Goal: Information Seeking & Learning: Compare options

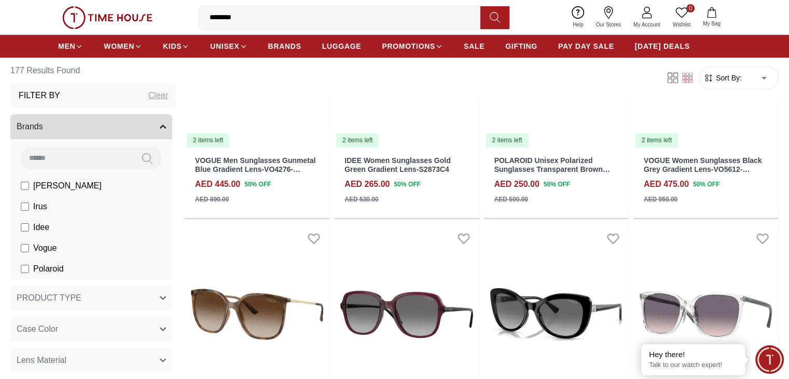
scroll to position [467, 0]
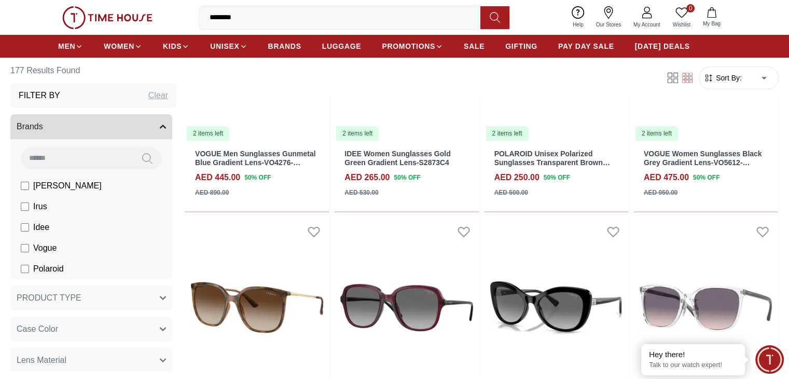
scroll to position [444, 0]
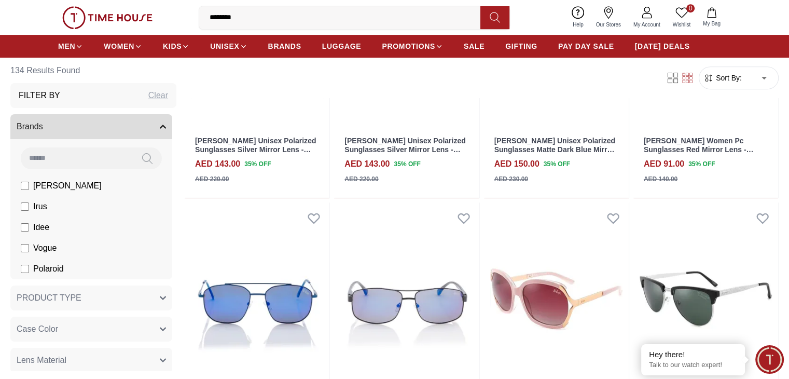
scroll to position [519, 0]
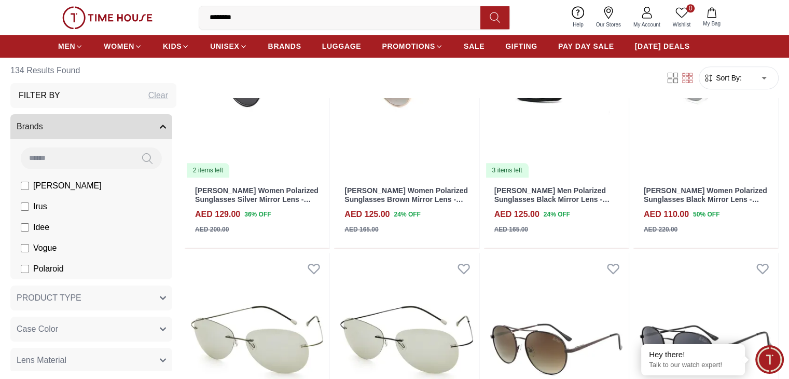
click at [256, 13] on input "********" at bounding box center [343, 17] width 289 height 21
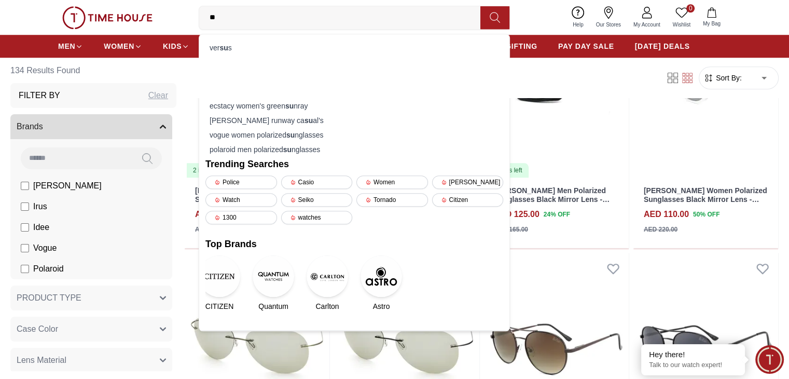
type input "*"
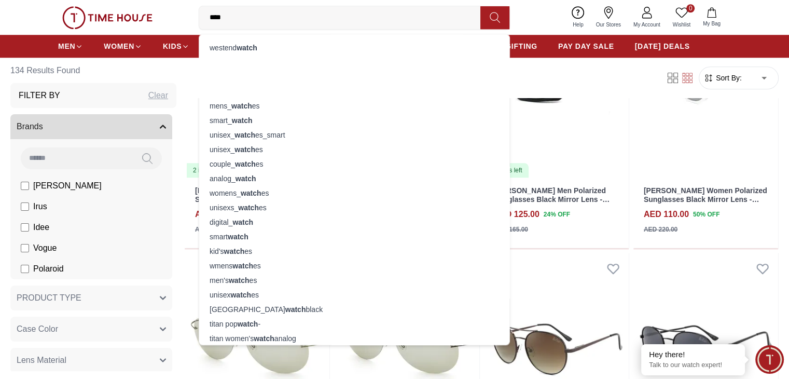
type input "*****"
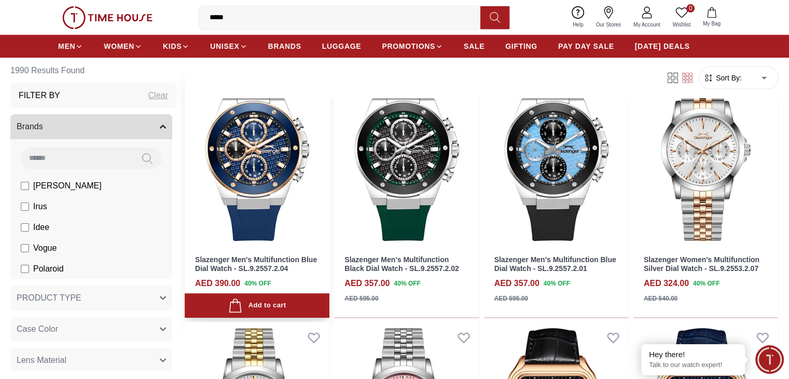
scroll to position [363, 0]
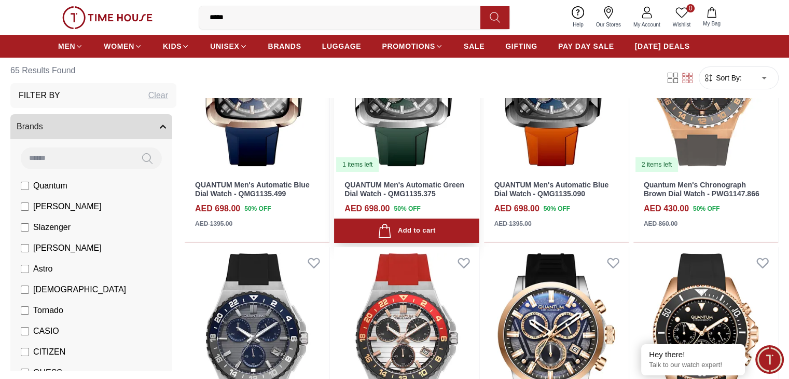
scroll to position [208, 0]
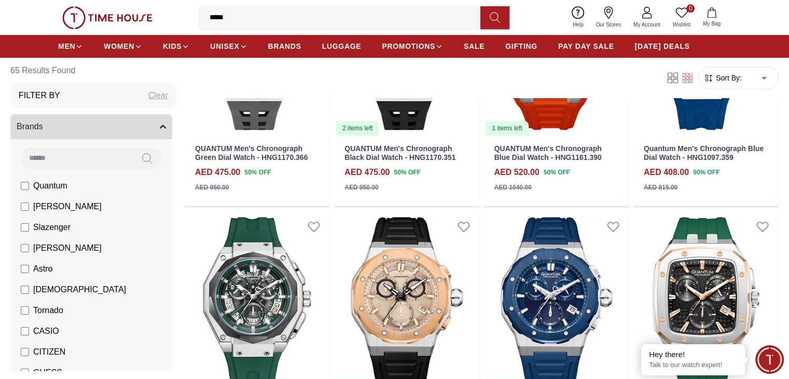
scroll to position [1245, 0]
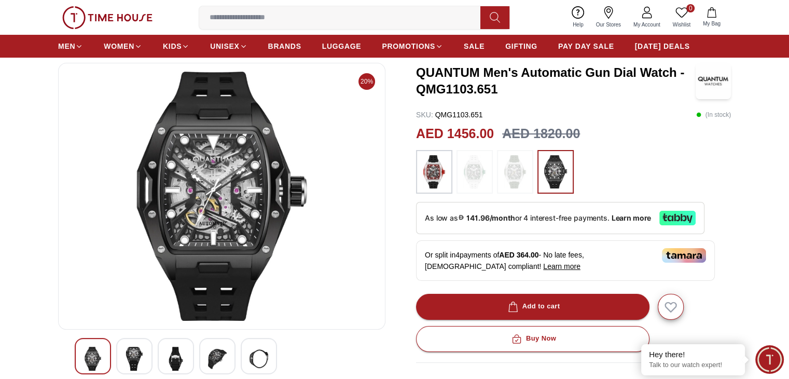
scroll to position [52, 0]
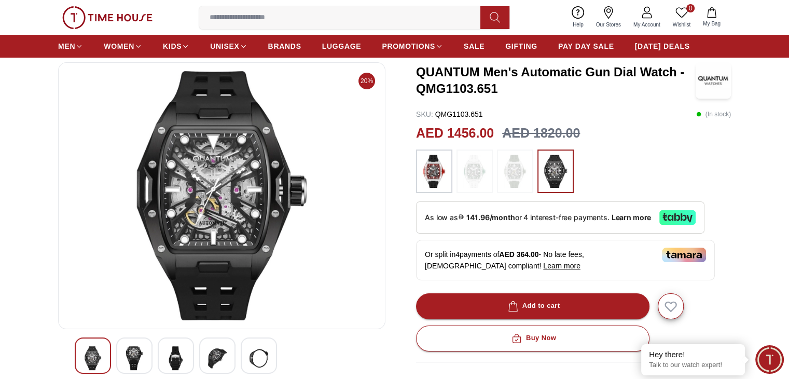
click at [133, 356] on img at bounding box center [134, 358] width 19 height 24
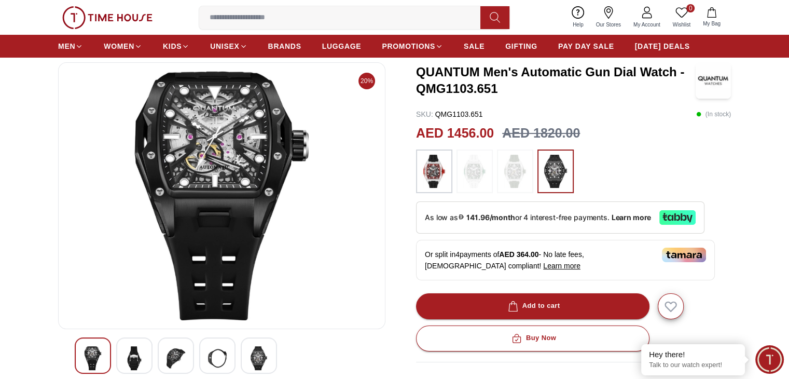
click at [170, 353] on img at bounding box center [176, 358] width 19 height 24
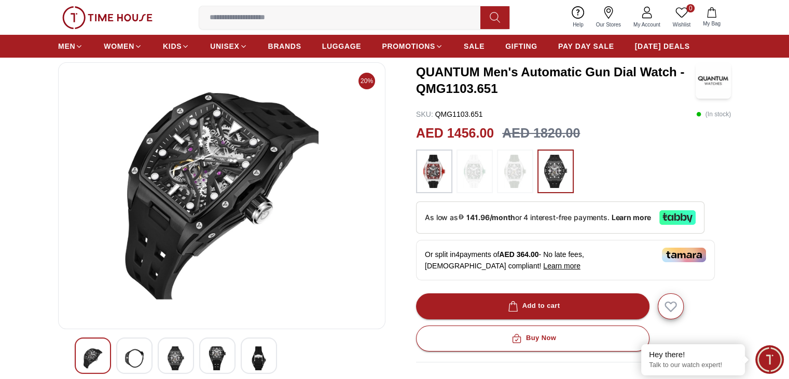
click at [208, 356] on img at bounding box center [217, 358] width 19 height 24
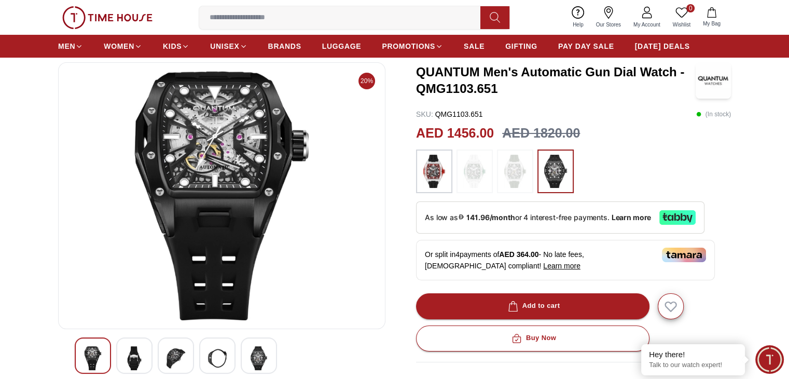
click at [246, 360] on div at bounding box center [259, 355] width 36 height 36
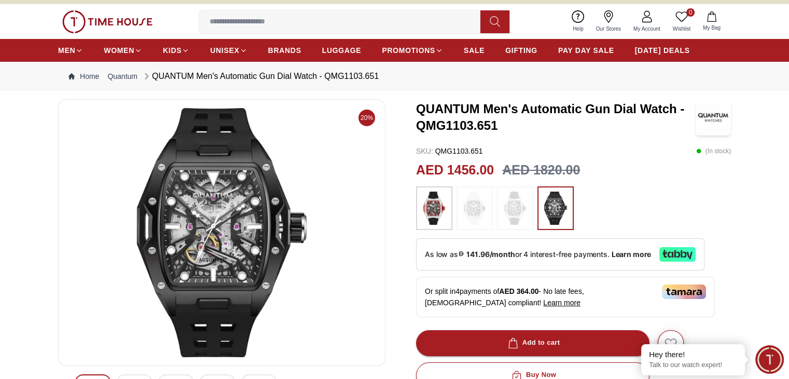
scroll to position [0, 0]
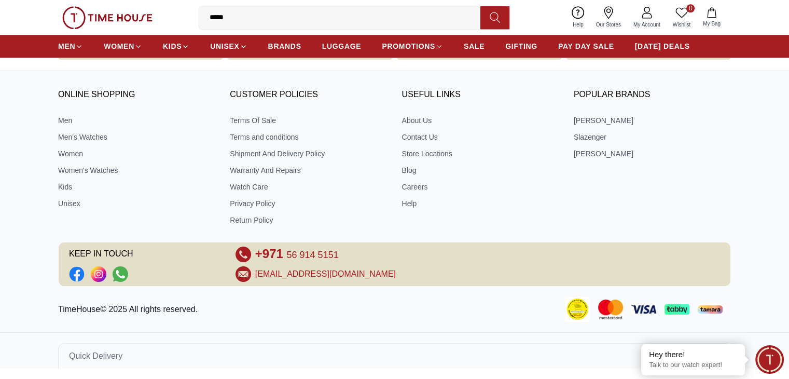
scroll to position [1039, 0]
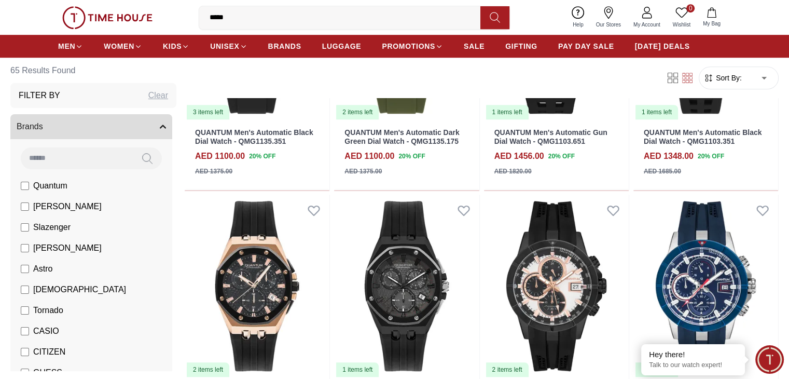
scroll to position [676, 0]
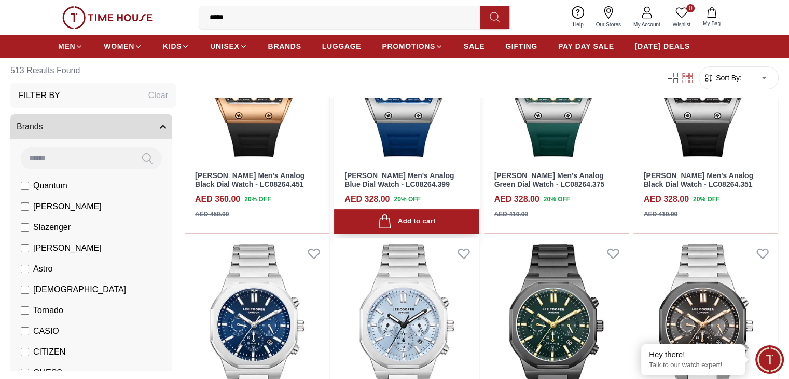
scroll to position [208, 0]
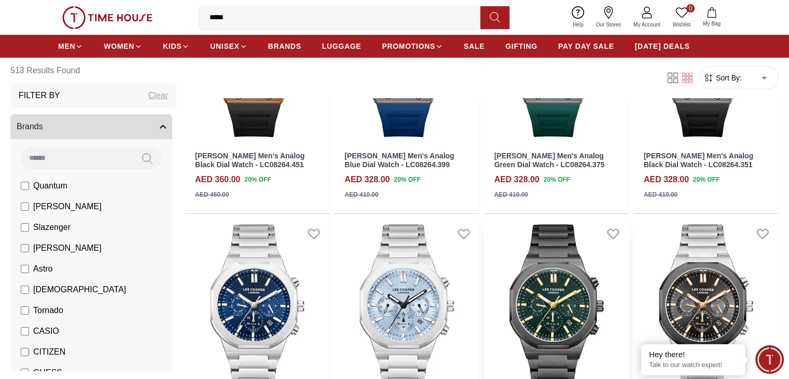
click at [484, 237] on img at bounding box center [556, 309] width 145 height 183
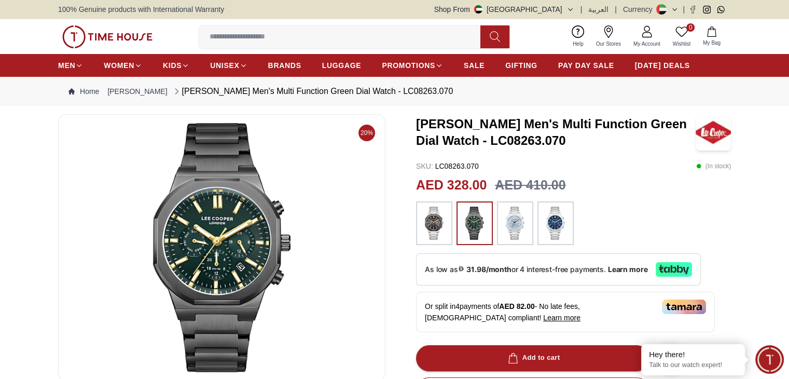
click at [439, 216] on img at bounding box center [434, 222] width 26 height 33
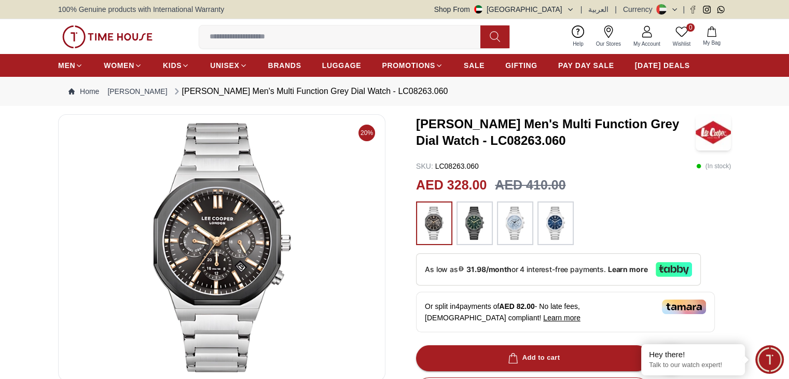
click at [515, 223] on img at bounding box center [515, 222] width 26 height 33
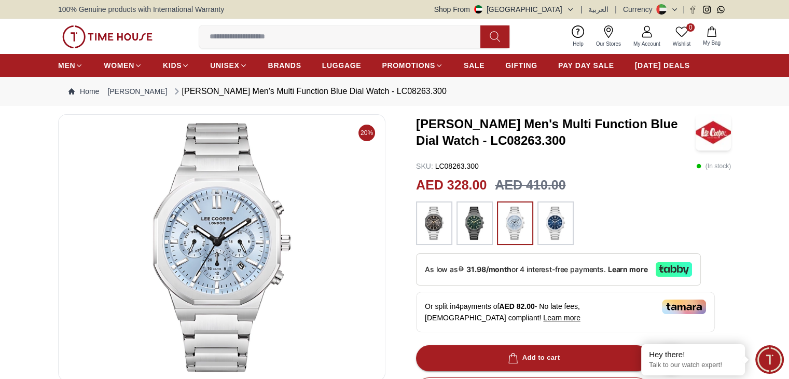
click at [551, 220] on img at bounding box center [556, 222] width 26 height 33
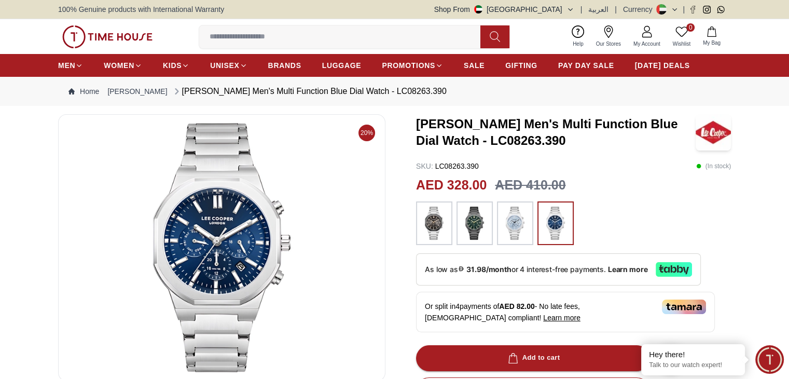
click at [518, 218] on img at bounding box center [515, 222] width 26 height 33
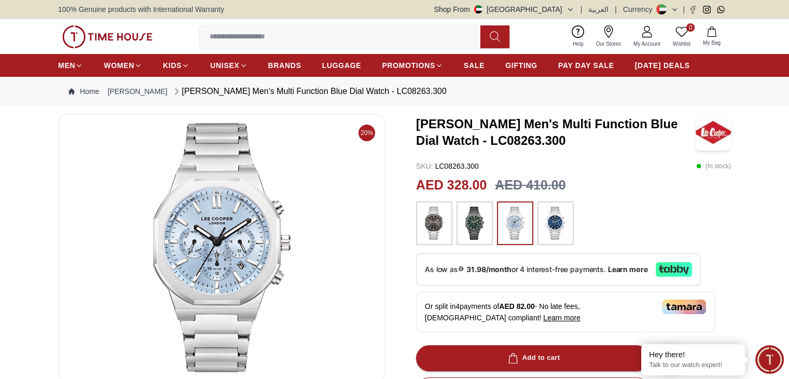
click at [513, 220] on img at bounding box center [515, 222] width 26 height 33
click at [417, 121] on h3 "Lee Cooper Men's Multi Function Blue Dial Watch - LC08263.300" at bounding box center [556, 132] width 280 height 33
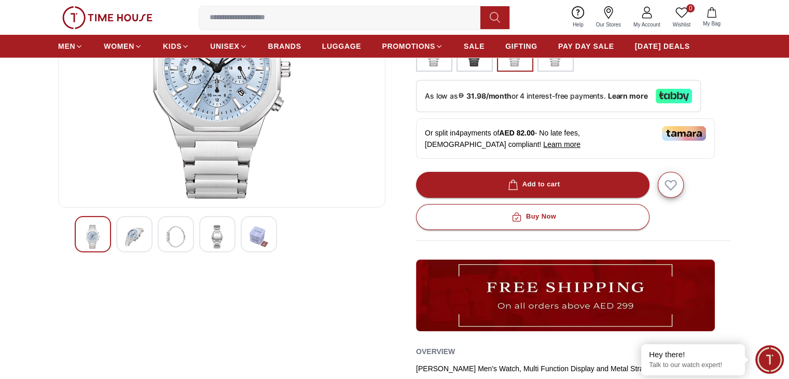
scroll to position [156, 0]
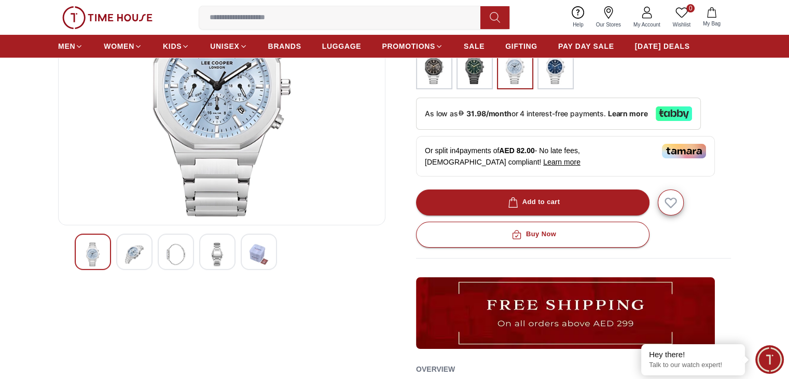
click at [135, 250] on img at bounding box center [134, 254] width 19 height 24
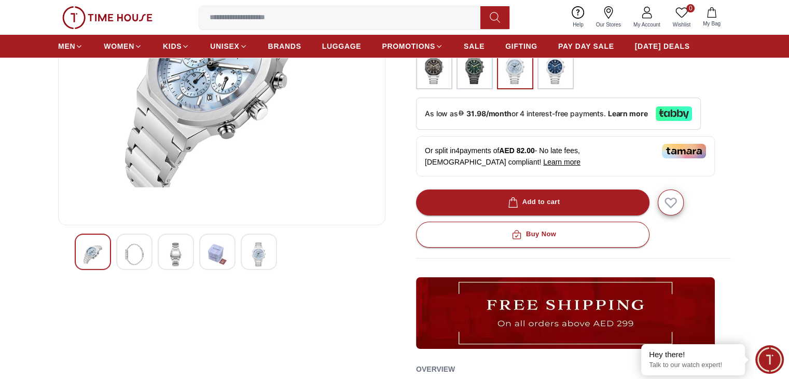
scroll to position [104, 0]
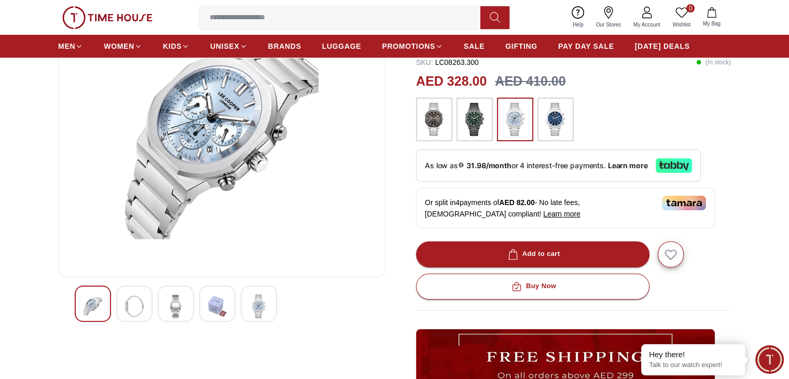
click at [169, 301] on img at bounding box center [176, 306] width 19 height 24
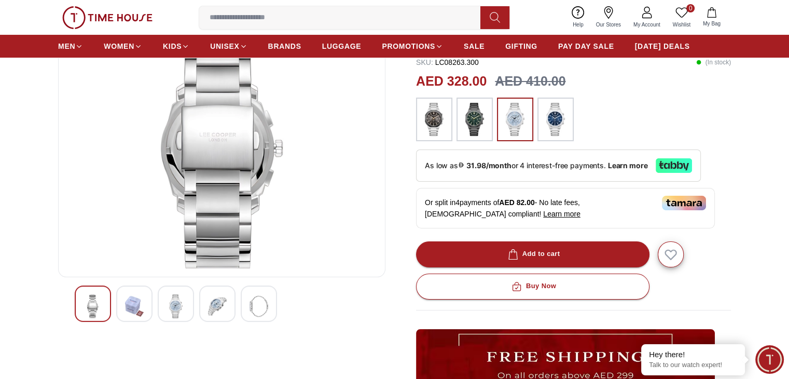
click at [211, 310] on img at bounding box center [217, 306] width 19 height 24
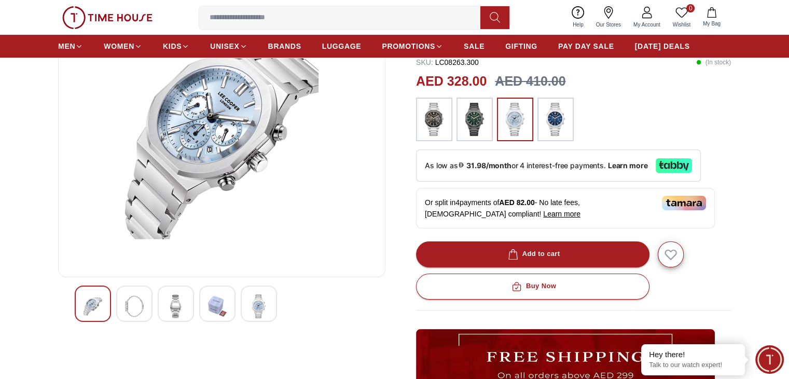
click at [257, 308] on img at bounding box center [259, 306] width 19 height 24
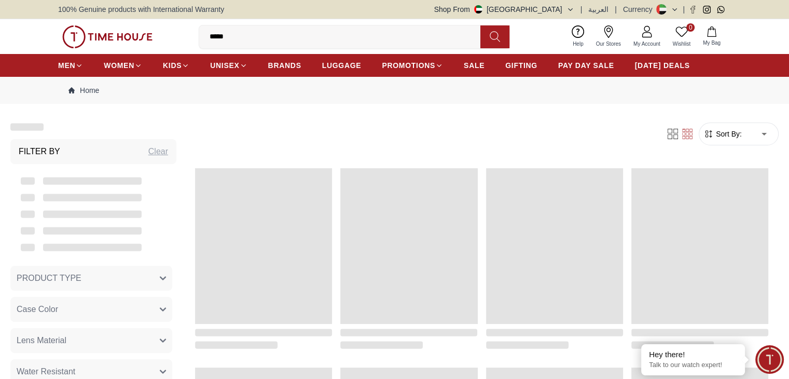
scroll to position [208, 0]
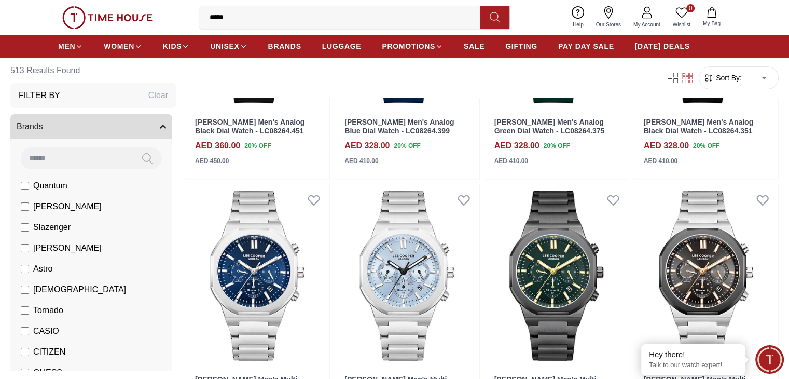
scroll to position [259, 0]
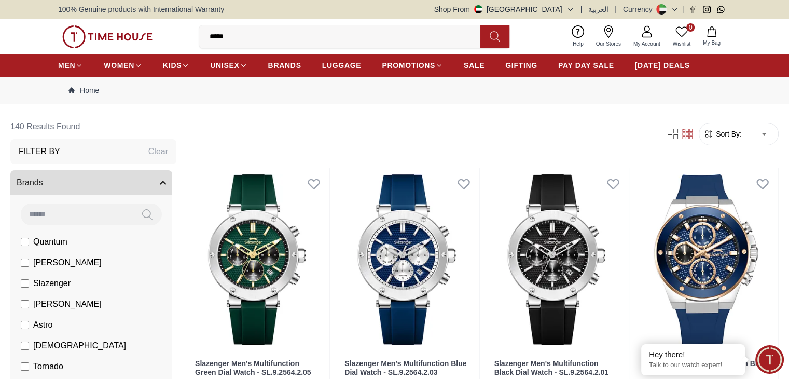
scroll to position [104, 0]
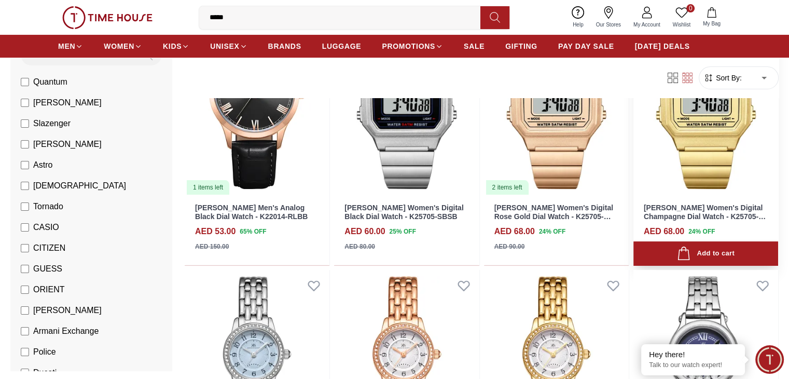
scroll to position [208, 0]
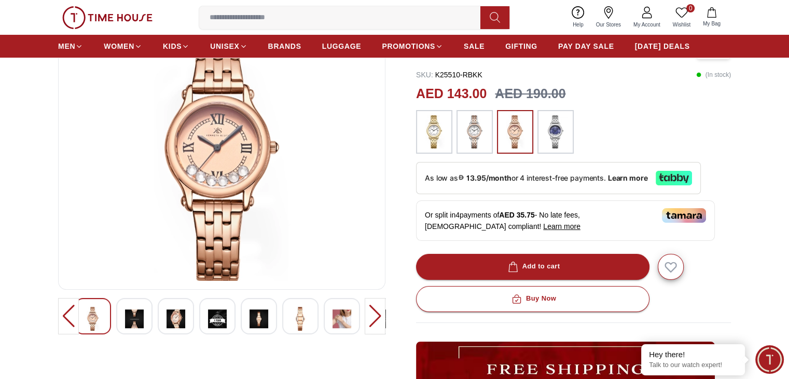
scroll to position [104, 0]
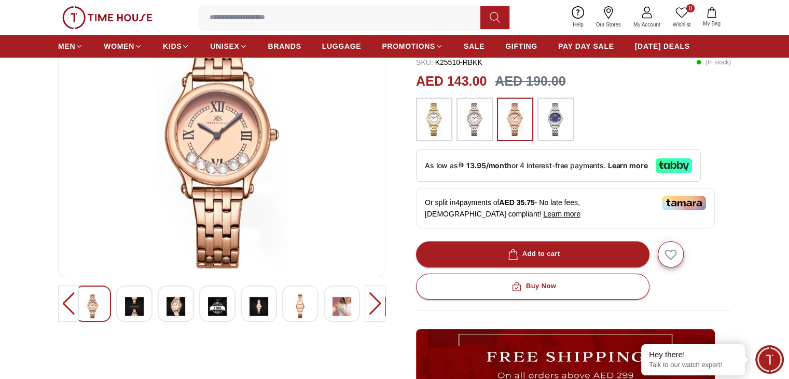
click at [105, 306] on div at bounding box center [93, 303] width 36 height 36
click at [139, 305] on img at bounding box center [134, 306] width 19 height 24
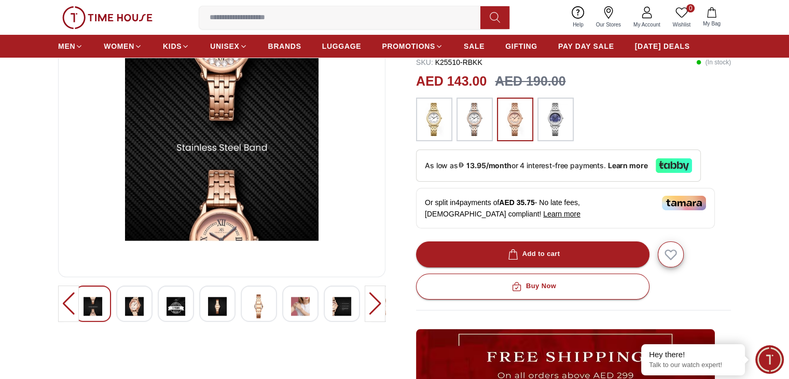
click at [251, 308] on img at bounding box center [259, 306] width 19 height 24
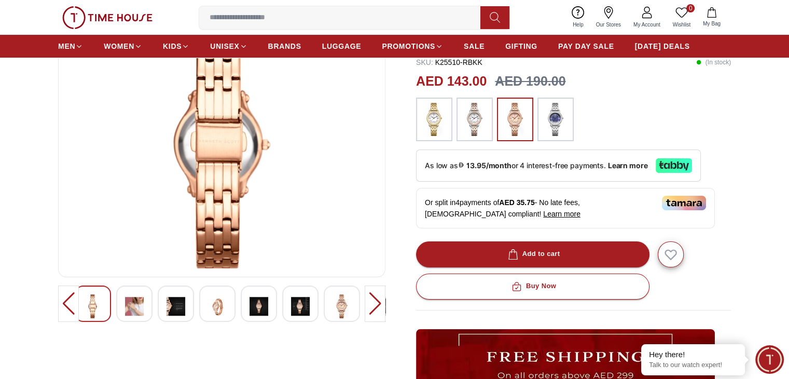
click at [127, 308] on img at bounding box center [134, 306] width 19 height 24
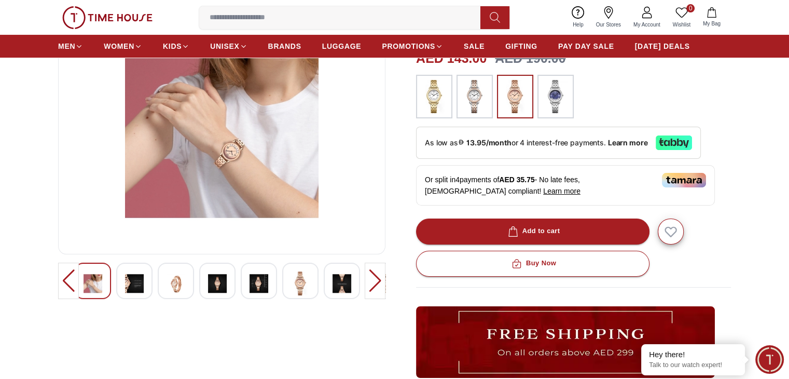
scroll to position [156, 0]
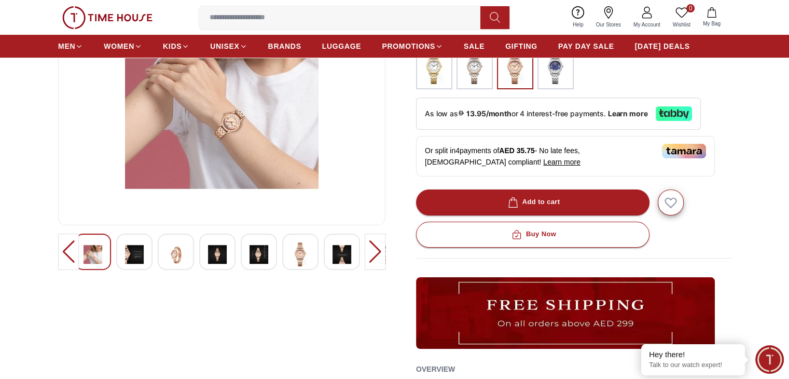
click at [336, 252] on img at bounding box center [342, 254] width 19 height 24
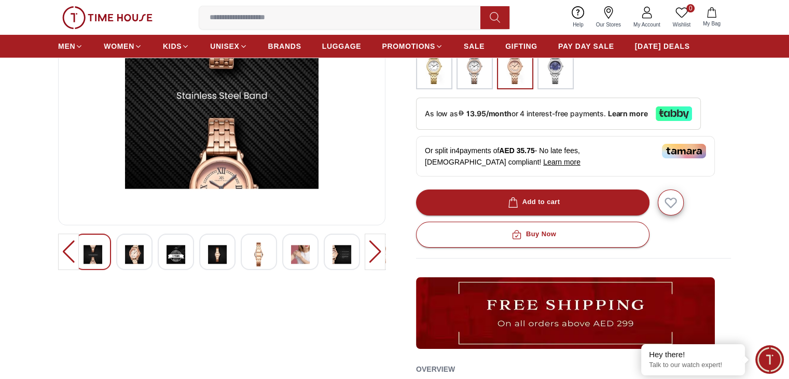
click at [290, 261] on div at bounding box center [300, 251] width 36 height 36
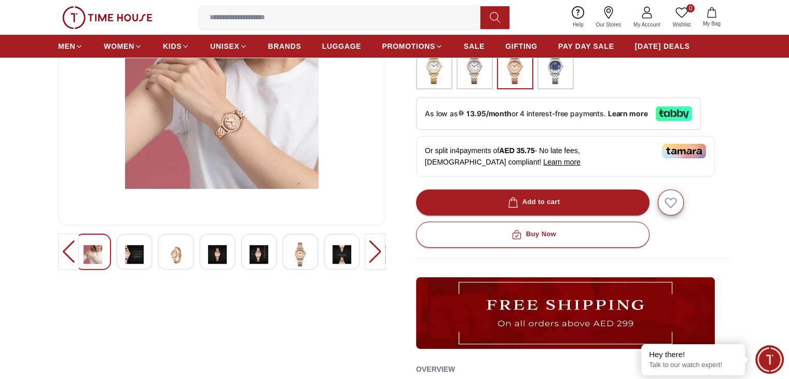
click at [262, 258] on img at bounding box center [259, 254] width 19 height 24
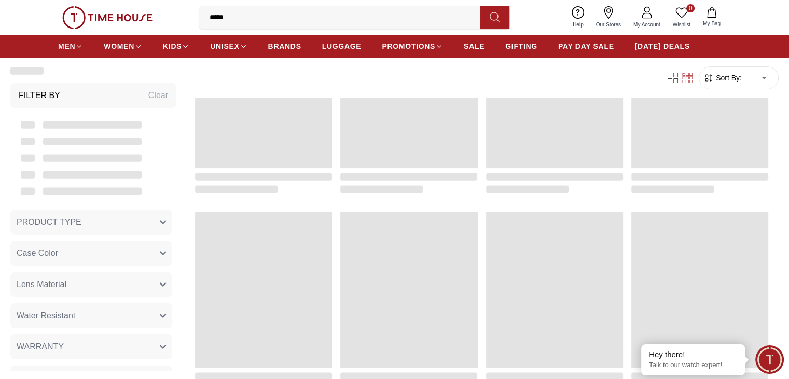
scroll to position [208, 0]
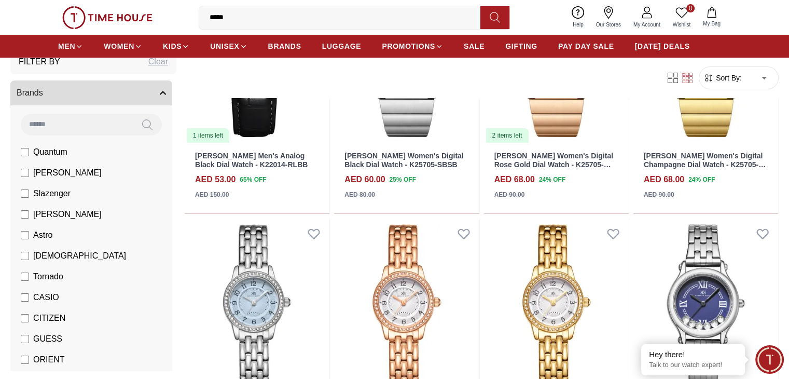
scroll to position [52, 0]
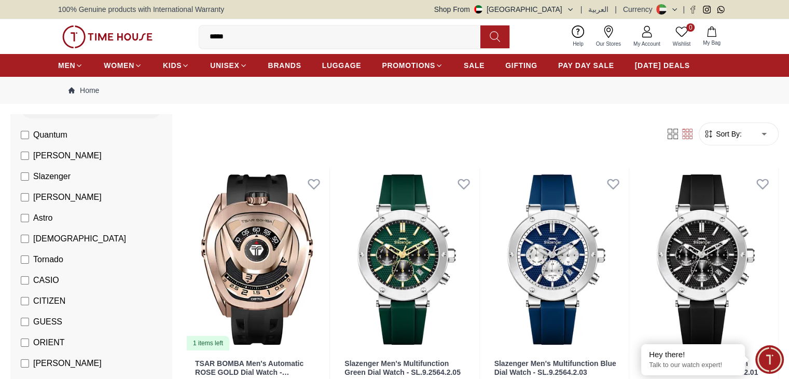
scroll to position [156, 0]
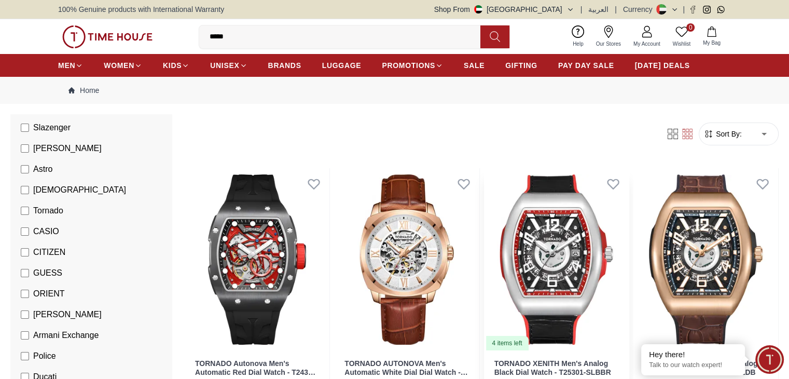
scroll to position [52, 0]
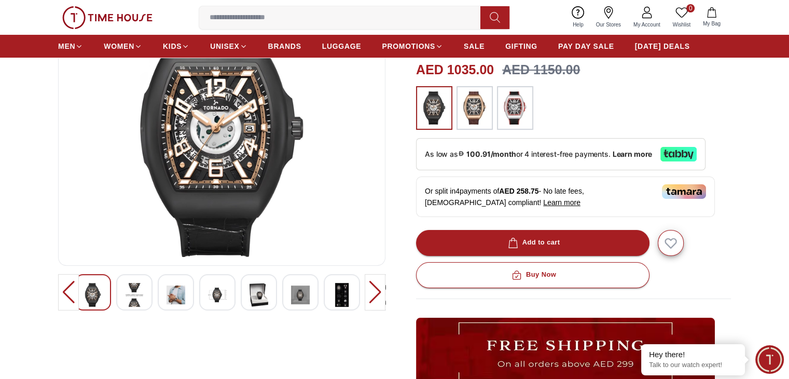
scroll to position [104, 0]
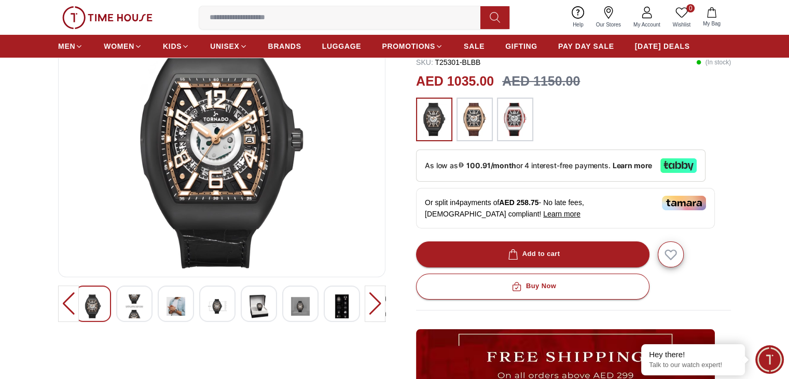
click at [125, 303] on img at bounding box center [134, 306] width 19 height 24
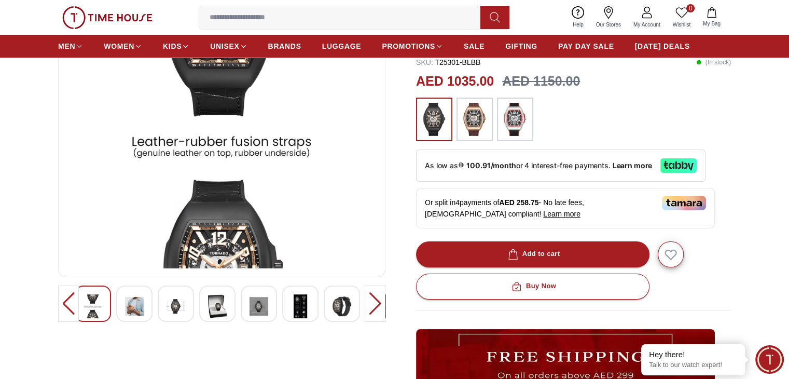
click at [172, 303] on img at bounding box center [176, 306] width 19 height 24
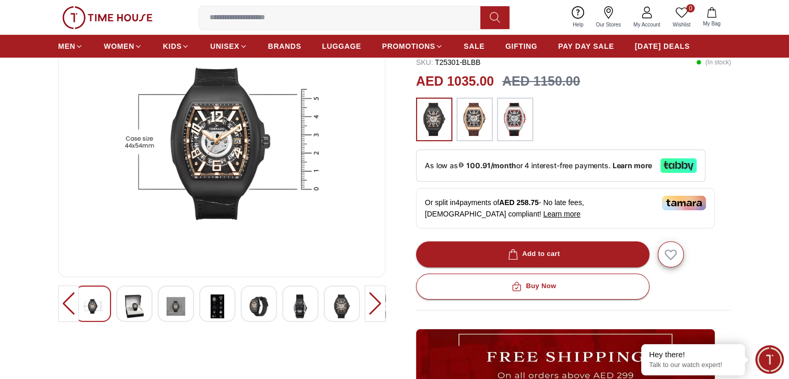
click at [267, 315] on img at bounding box center [259, 306] width 19 height 24
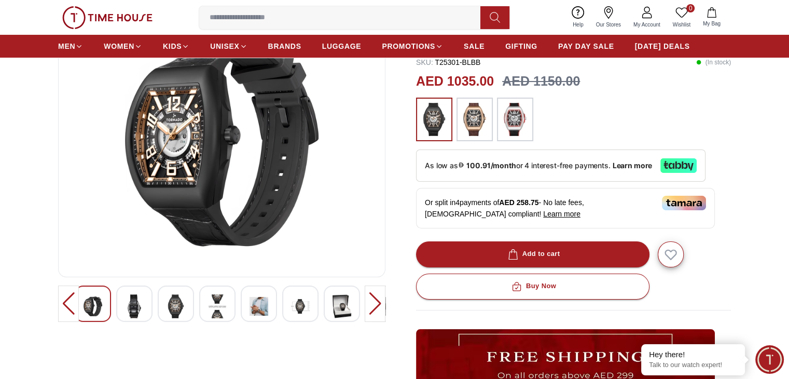
scroll to position [52, 0]
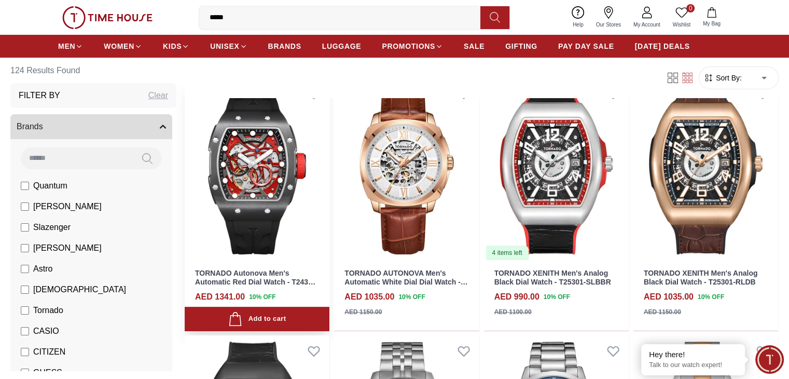
scroll to position [156, 0]
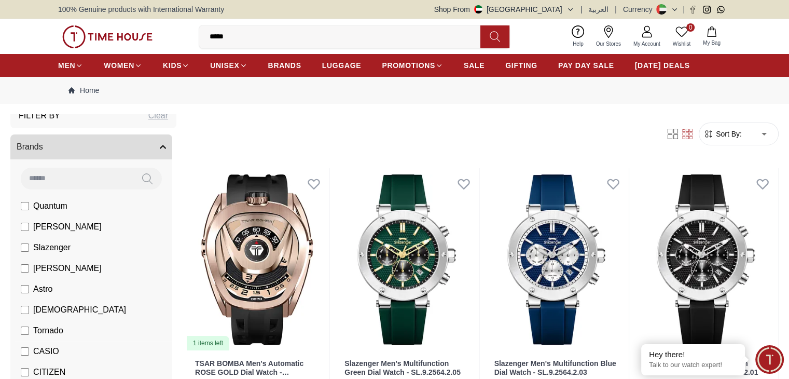
scroll to position [104, 0]
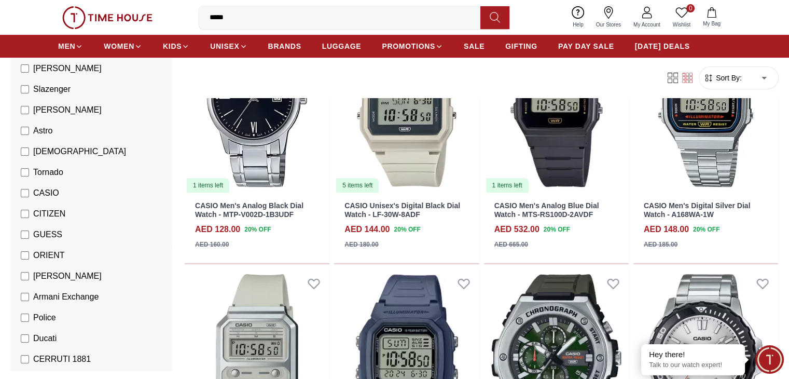
scroll to position [208, 0]
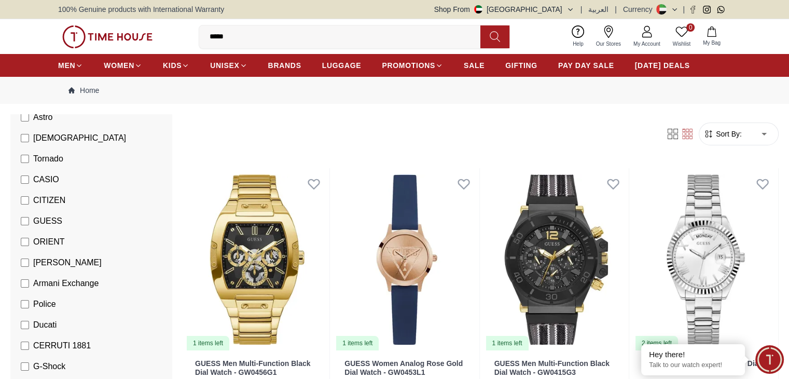
scroll to position [259, 0]
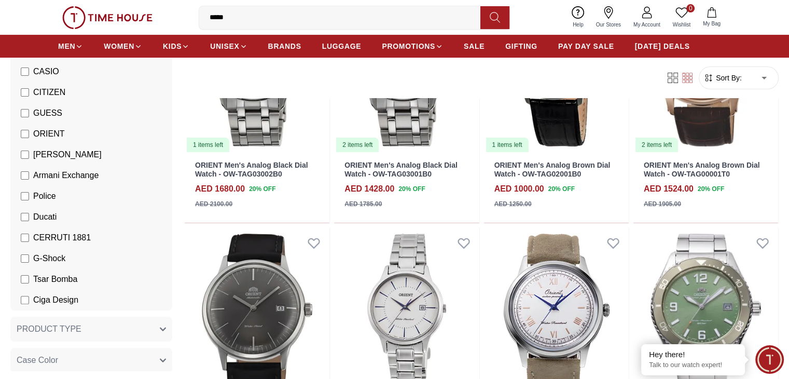
scroll to position [208, 0]
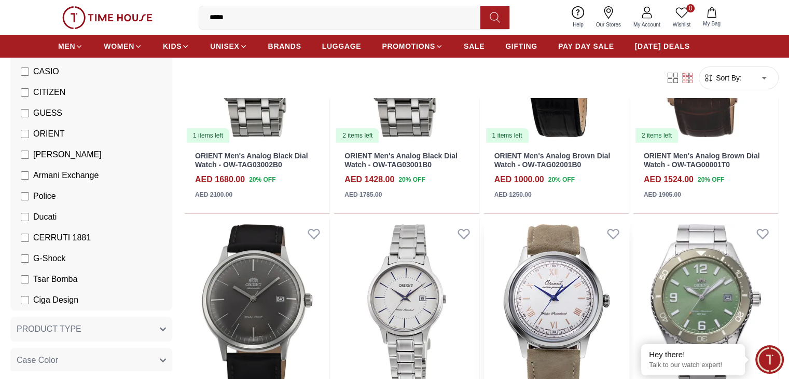
click at [484, 239] on img at bounding box center [556, 309] width 145 height 183
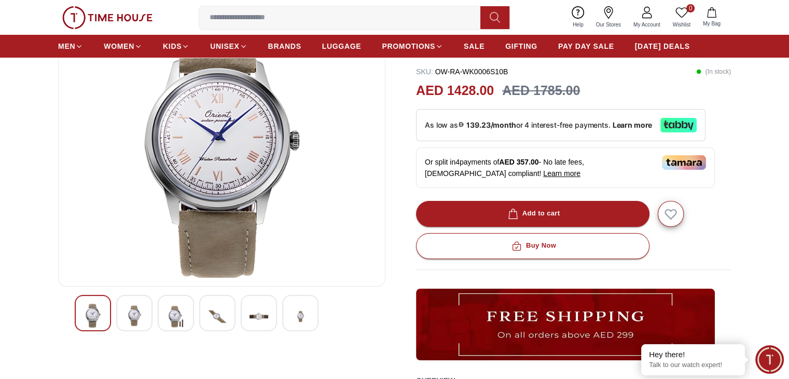
scroll to position [104, 0]
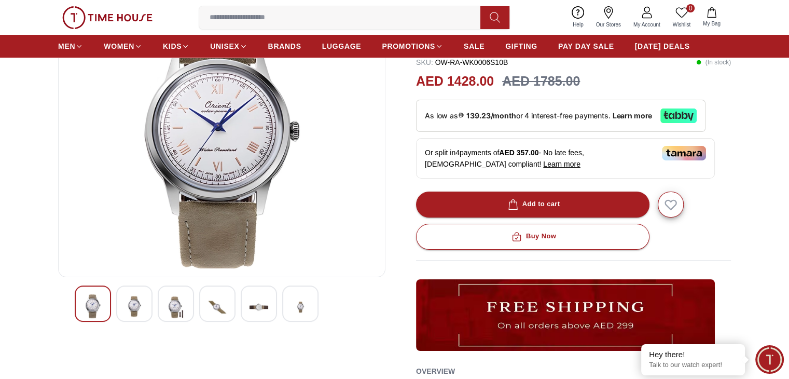
click at [127, 310] on img at bounding box center [134, 306] width 19 height 24
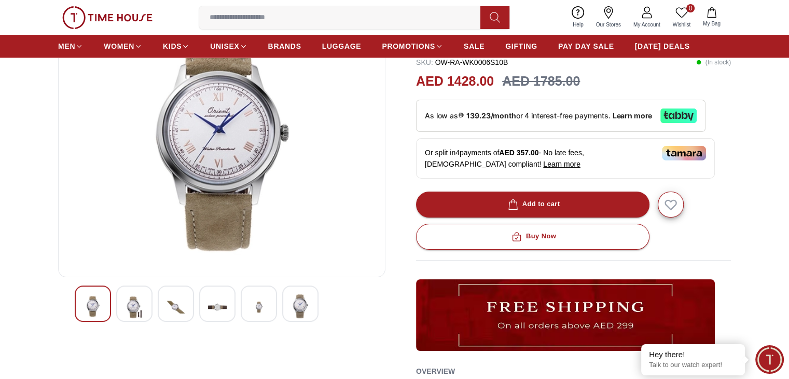
click at [168, 306] on img at bounding box center [176, 306] width 19 height 25
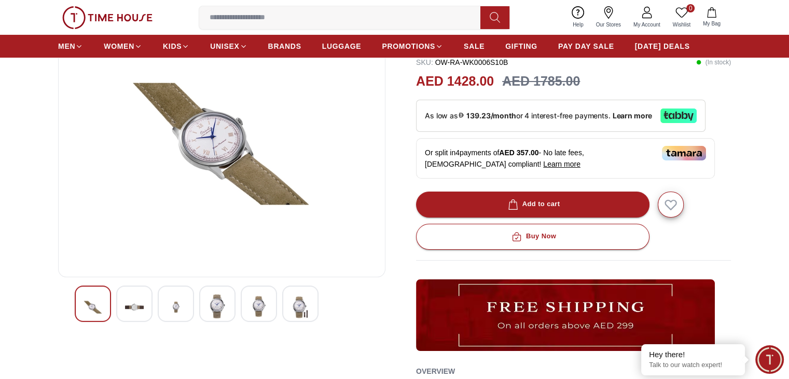
click at [203, 306] on div at bounding box center [217, 303] width 36 height 36
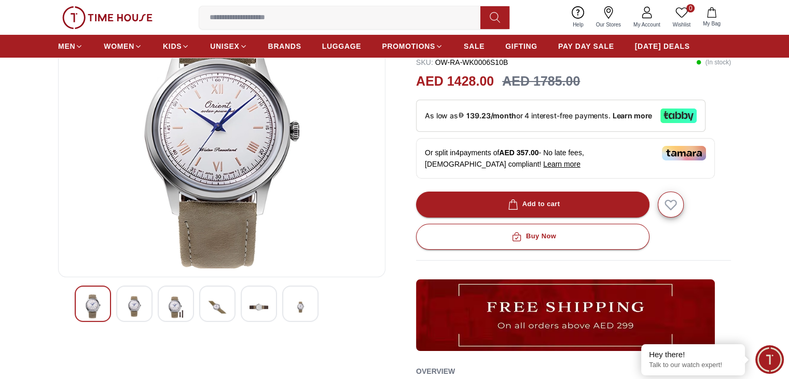
click at [250, 303] on img at bounding box center [259, 306] width 19 height 25
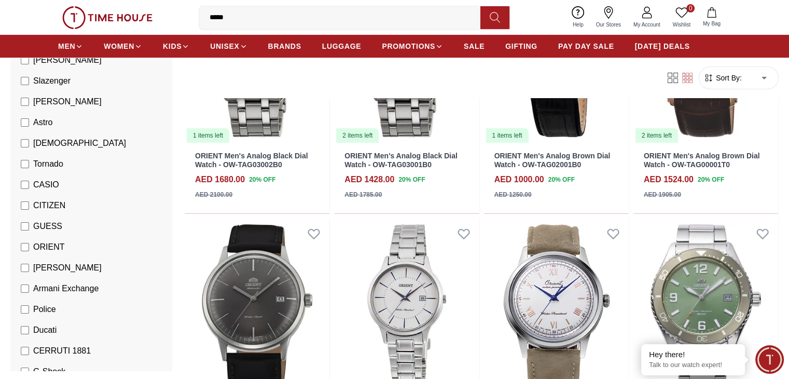
scroll to position [156, 0]
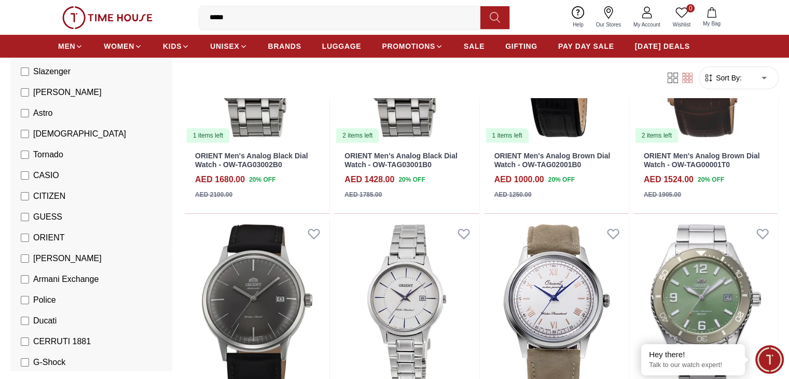
click at [69, 231] on li "ORIENT" at bounding box center [94, 237] width 158 height 21
click at [64, 233] on label "ORIENT" at bounding box center [43, 237] width 44 height 12
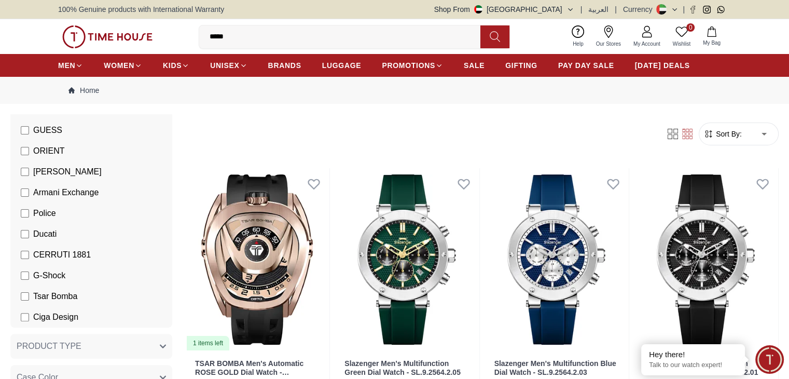
scroll to position [311, 0]
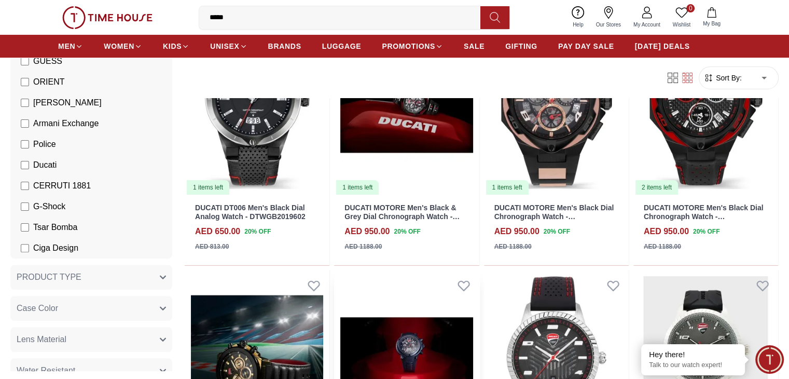
scroll to position [208, 0]
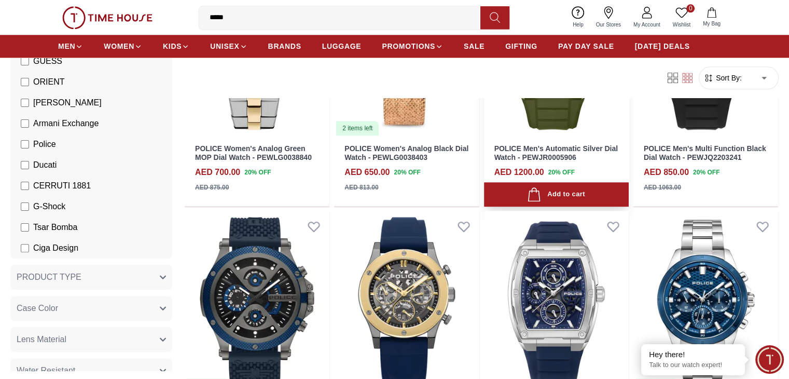
scroll to position [1245, 0]
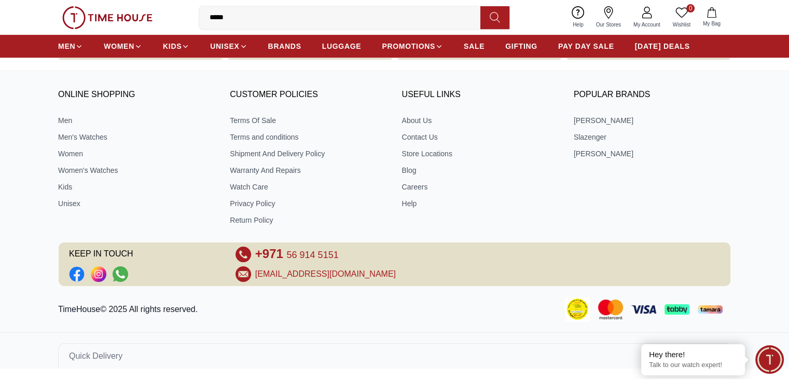
scroll to position [1040, 0]
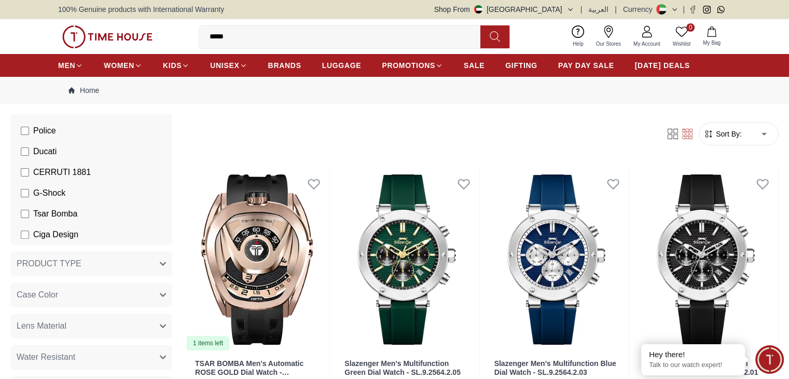
scroll to position [363, 0]
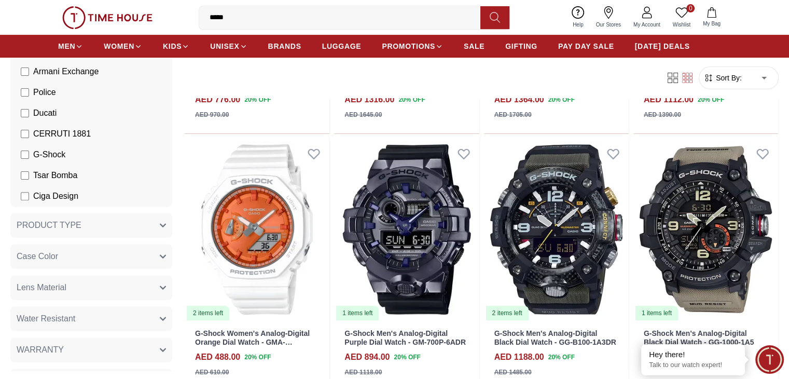
scroll to position [259, 0]
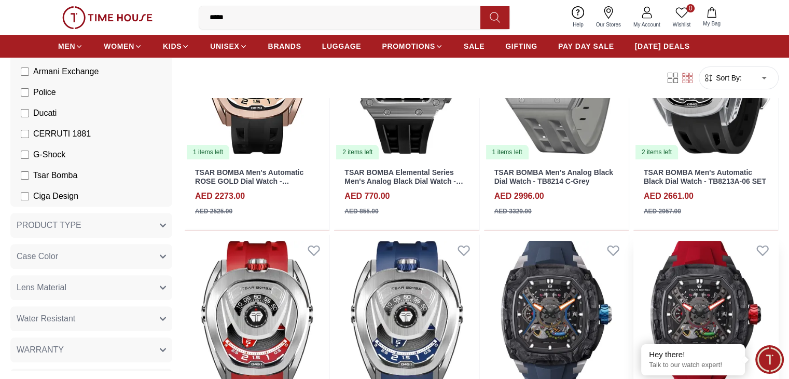
scroll to position [208, 0]
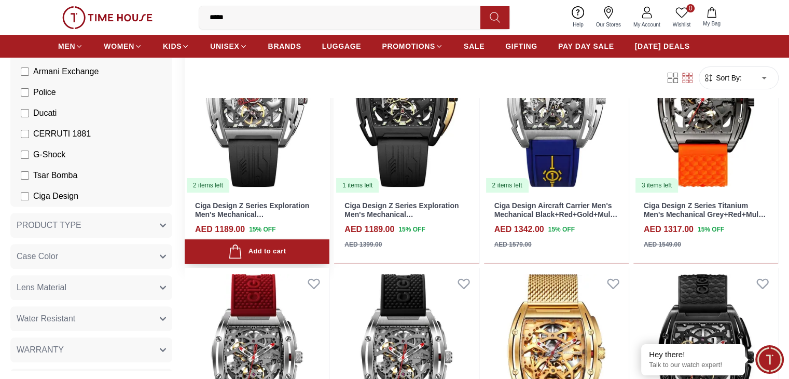
scroll to position [104, 0]
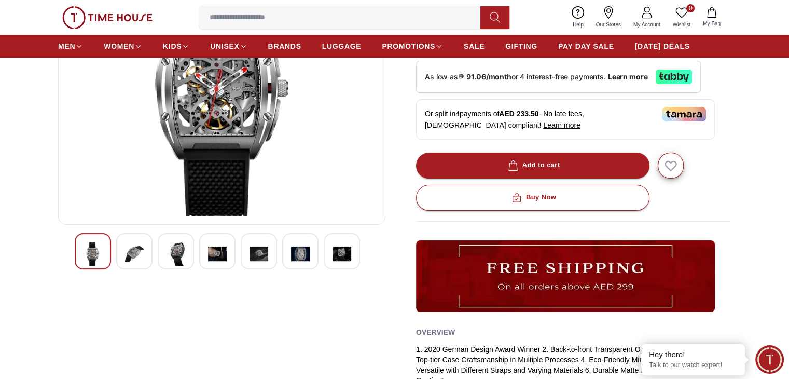
scroll to position [156, 0]
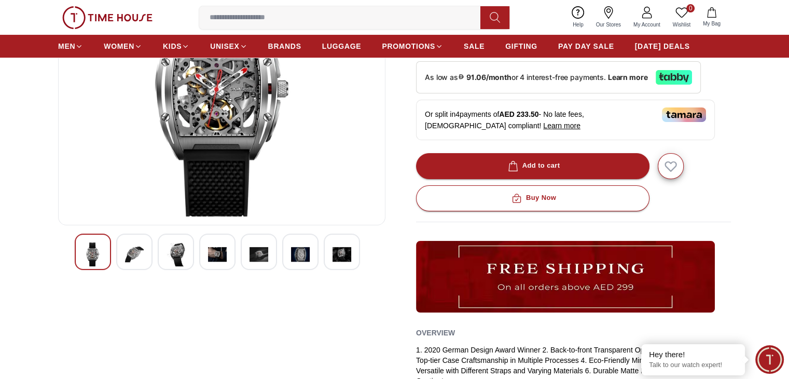
click at [128, 249] on img at bounding box center [134, 254] width 19 height 24
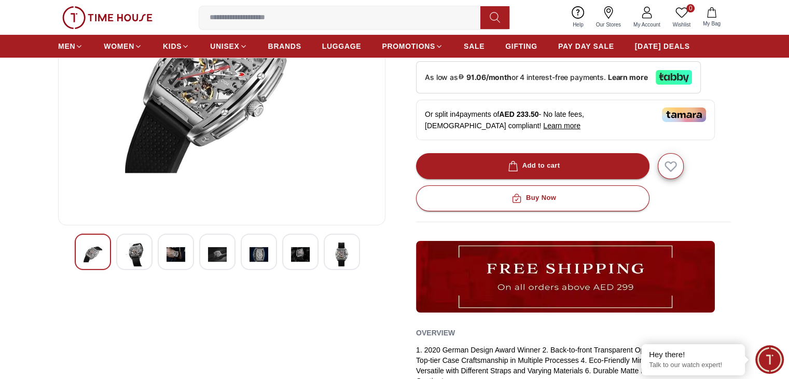
click at [178, 256] on img at bounding box center [176, 254] width 19 height 24
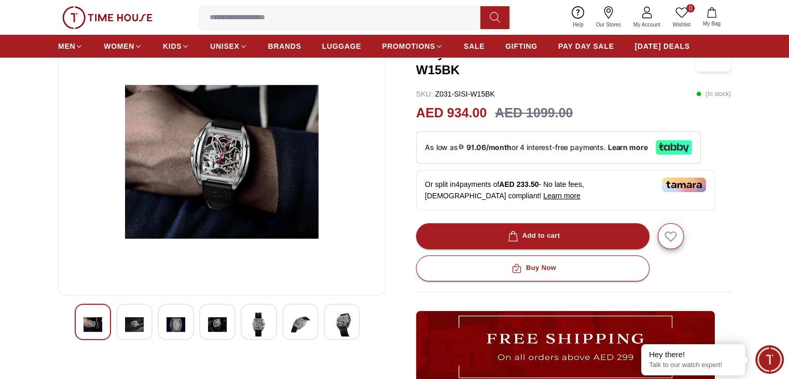
scroll to position [104, 0]
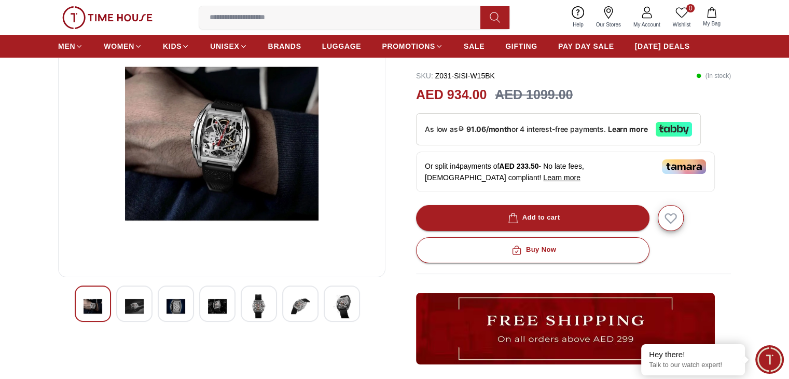
click at [252, 312] on img at bounding box center [259, 306] width 19 height 24
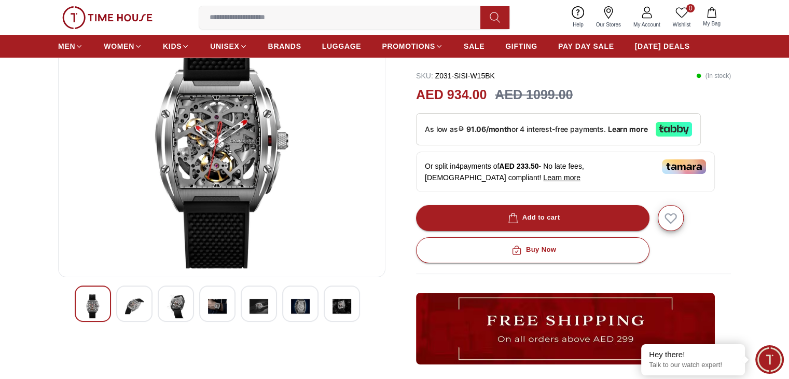
click at [288, 308] on div at bounding box center [300, 303] width 36 height 36
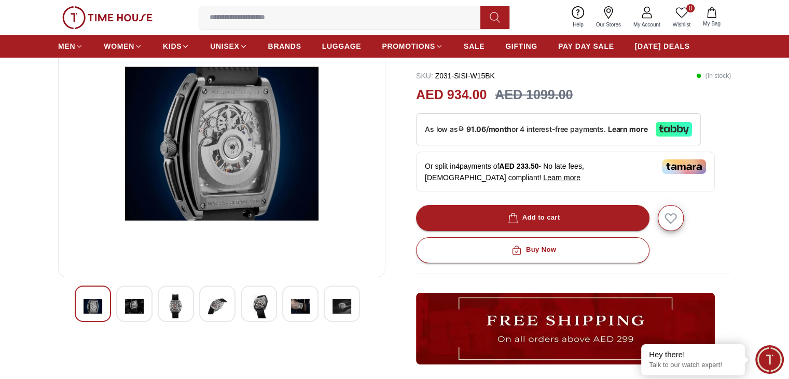
click at [343, 308] on img at bounding box center [342, 306] width 19 height 24
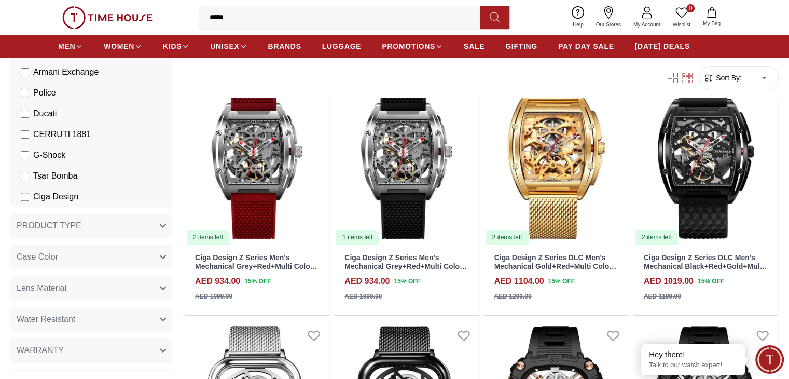
scroll to position [363, 0]
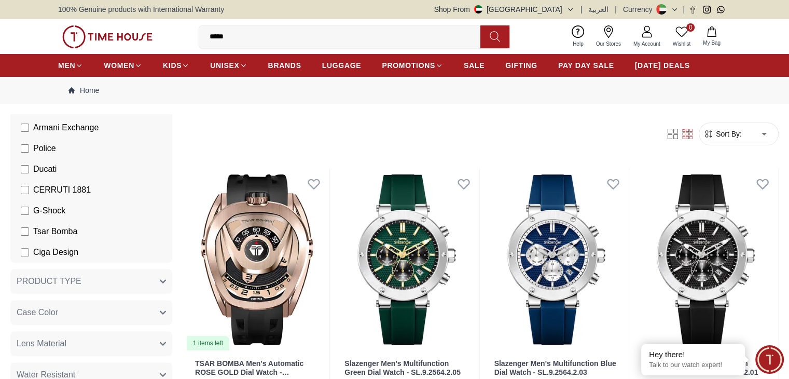
click at [244, 35] on input "*****" at bounding box center [343, 36] width 289 height 21
drag, startPoint x: 244, startPoint y: 35, endPoint x: 194, endPoint y: 38, distance: 50.9
click at [194, 38] on div "0 Wishlist My Bag ***** westend watch west end watch co [PERSON_NAME] [PERSON_N…" at bounding box center [394, 36] width 673 height 35
click at [275, 118] on div "Filter Sort By: ​ ****** ​" at bounding box center [482, 133] width 594 height 39
click at [585, 63] on span "PAY DAY SALE" at bounding box center [586, 65] width 56 height 10
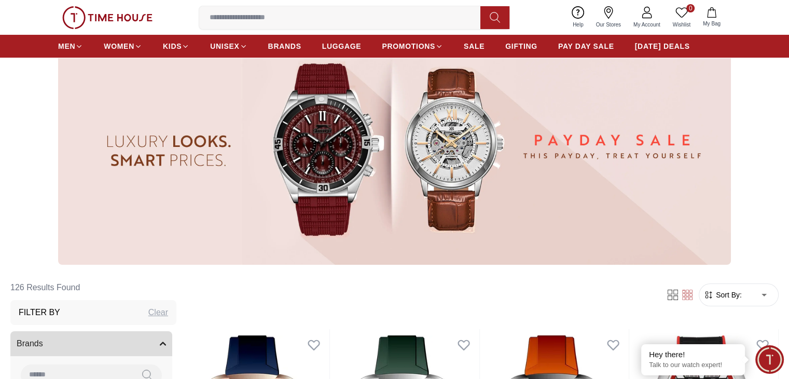
scroll to position [52, 0]
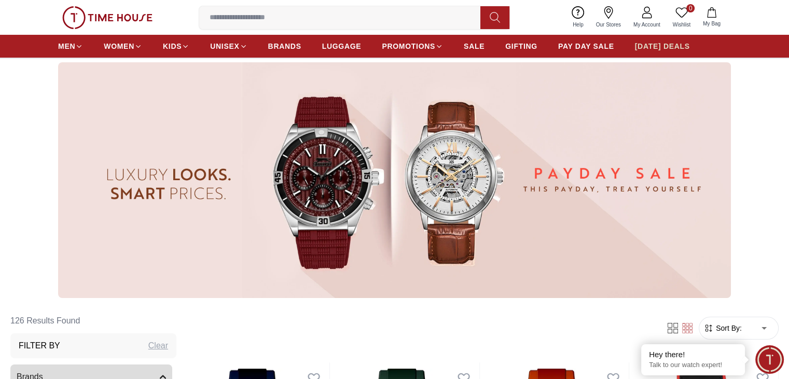
click at [679, 50] on span "[DATE] DEALS" at bounding box center [662, 46] width 55 height 10
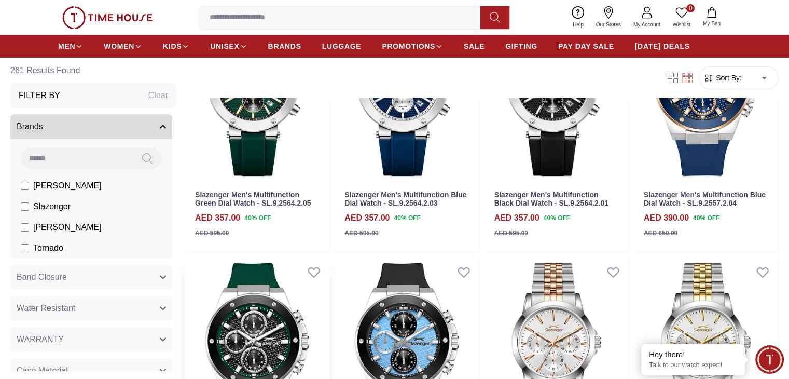
scroll to position [415, 0]
click at [478, 44] on span "SALE" at bounding box center [474, 46] width 21 height 10
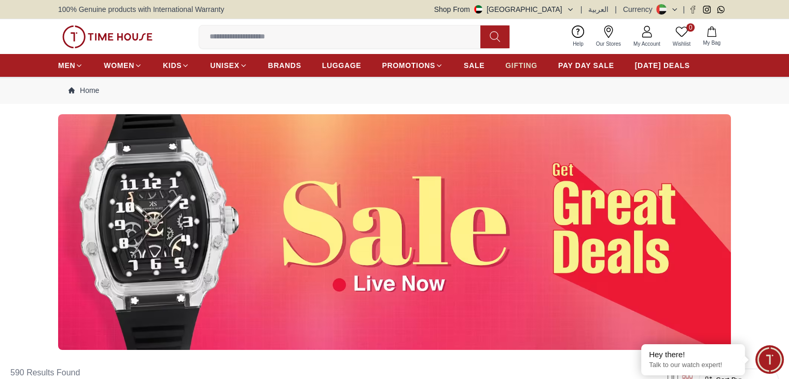
click at [525, 64] on span "GIFTING" at bounding box center [521, 65] width 32 height 10
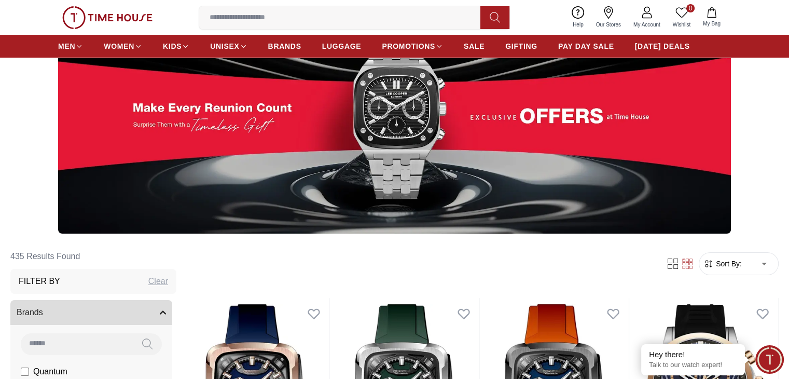
scroll to position [104, 0]
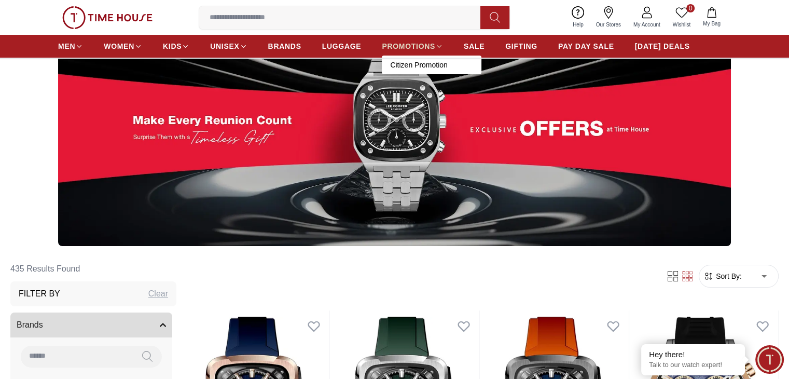
click at [419, 38] on link "PROMOTIONS" at bounding box center [412, 46] width 61 height 19
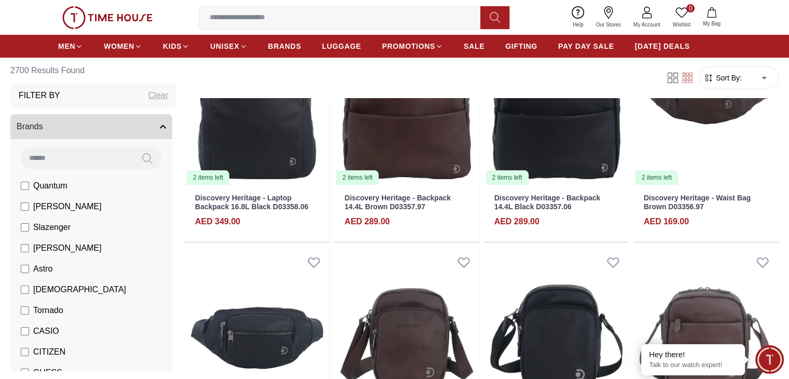
scroll to position [156, 0]
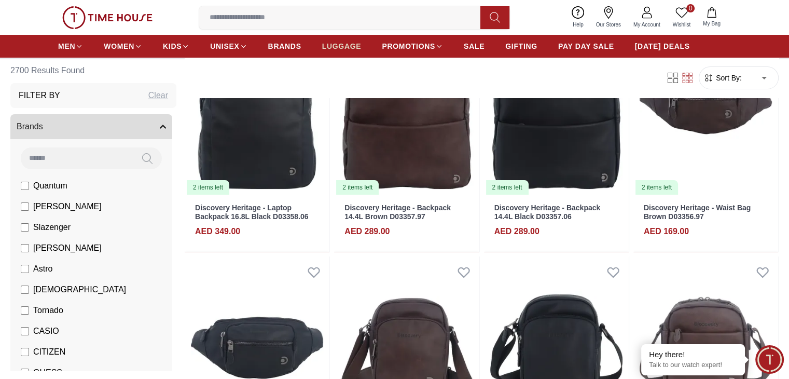
click at [327, 46] on span "LUGGAGE" at bounding box center [341, 46] width 39 height 10
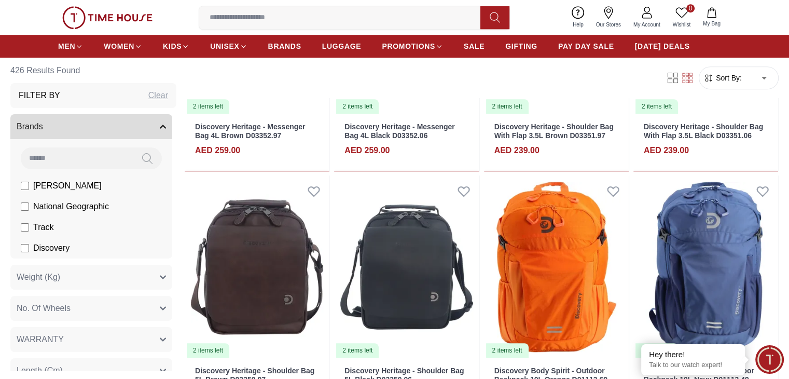
scroll to position [778, 0]
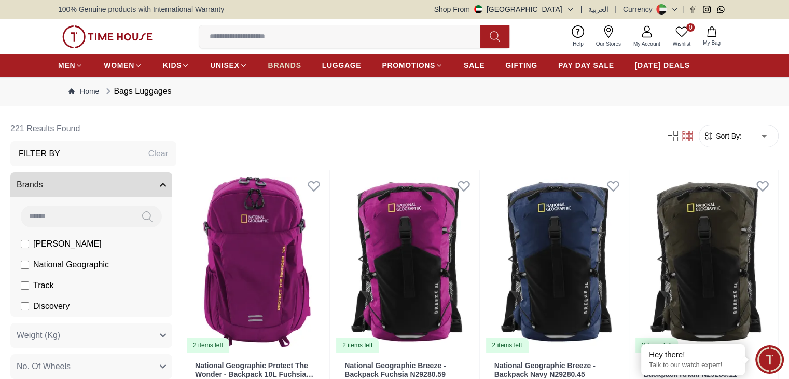
click at [278, 59] on link "BRANDS" at bounding box center [284, 65] width 33 height 19
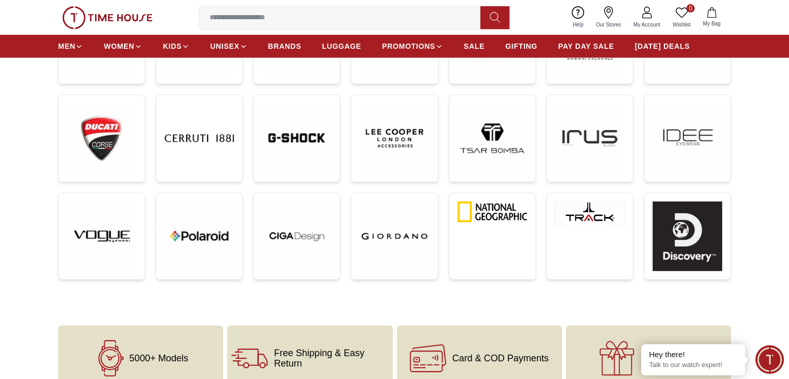
scroll to position [363, 0]
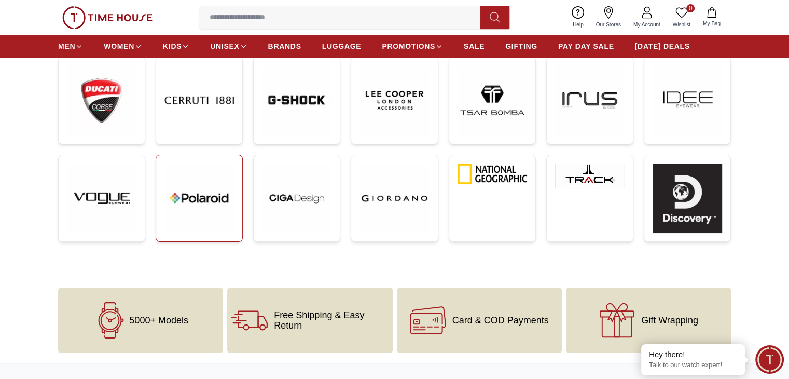
click at [219, 202] on img at bounding box center [199, 198] width 70 height 70
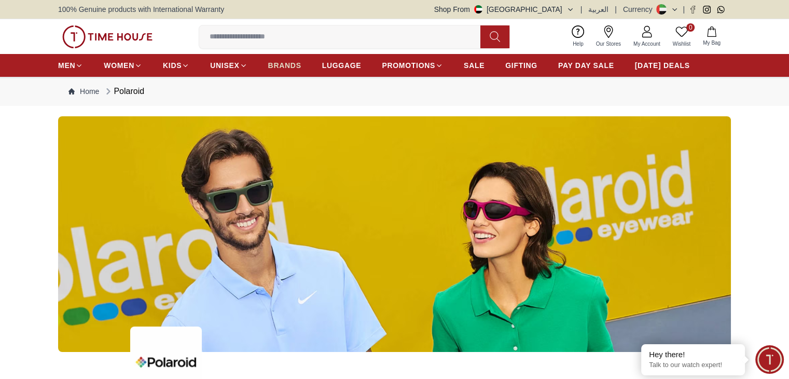
click at [286, 63] on span "BRANDS" at bounding box center [284, 65] width 33 height 10
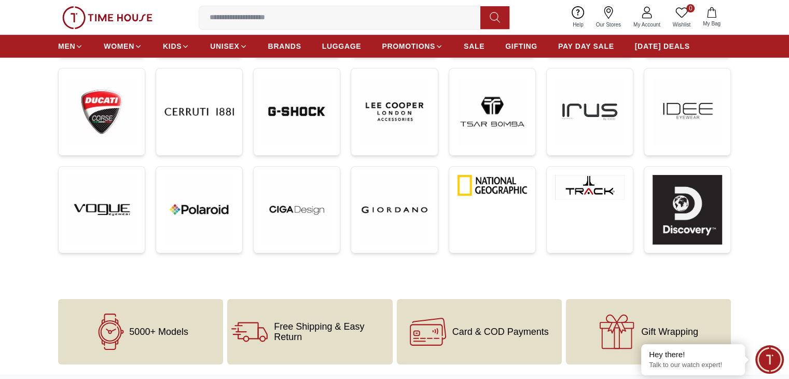
scroll to position [415, 0]
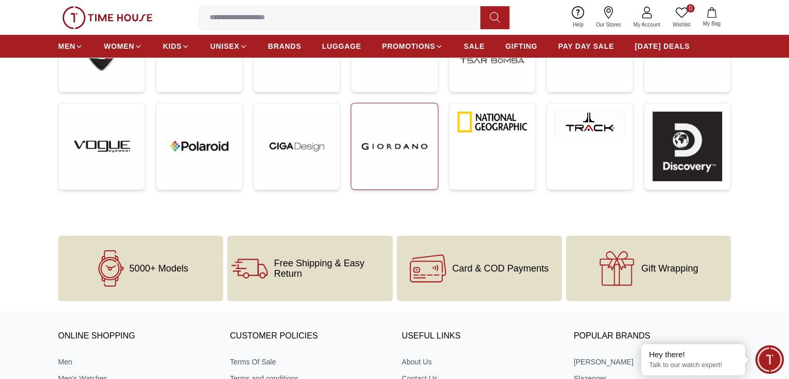
click at [394, 157] on img at bounding box center [395, 147] width 70 height 70
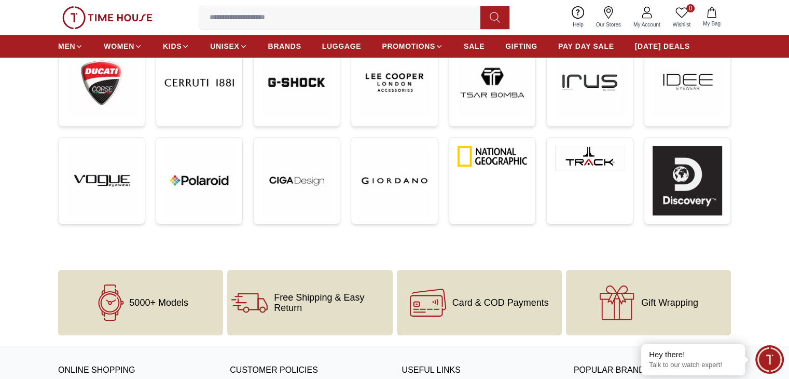
scroll to position [363, 0]
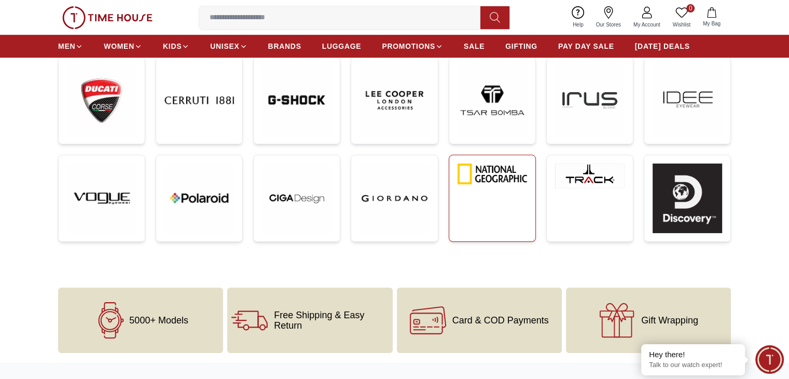
click at [491, 192] on link at bounding box center [492, 198] width 87 height 87
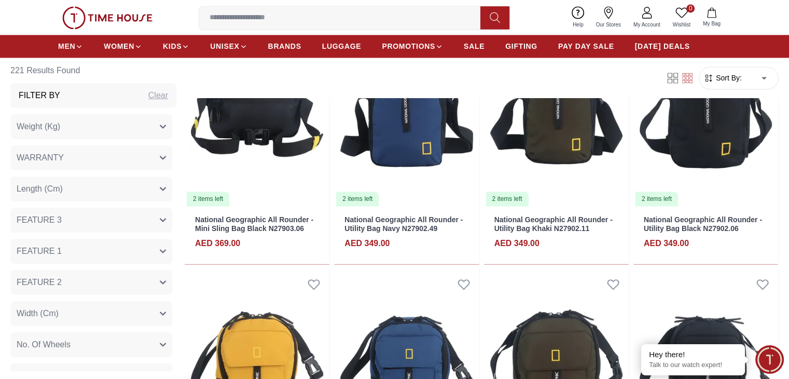
scroll to position [1764, 0]
